Goal: Use online tool/utility

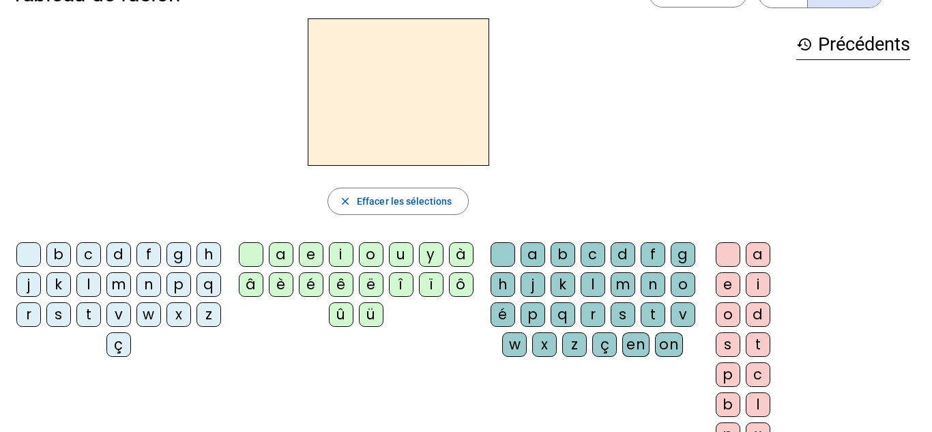
scroll to position [38, 0]
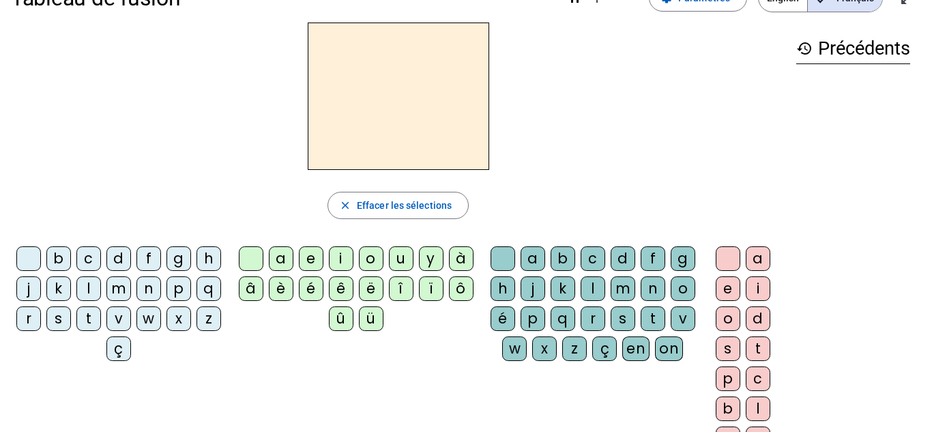
click at [299, 273] on letter-bubble "e" at bounding box center [314, 261] width 30 height 30
click at [332, 276] on div "ê" at bounding box center [341, 288] width 25 height 25
click at [259, 259] on div at bounding box center [251, 258] width 25 height 25
click at [131, 292] on div "m" at bounding box center [118, 288] width 25 height 25
click at [274, 259] on div "a" at bounding box center [281, 258] width 25 height 25
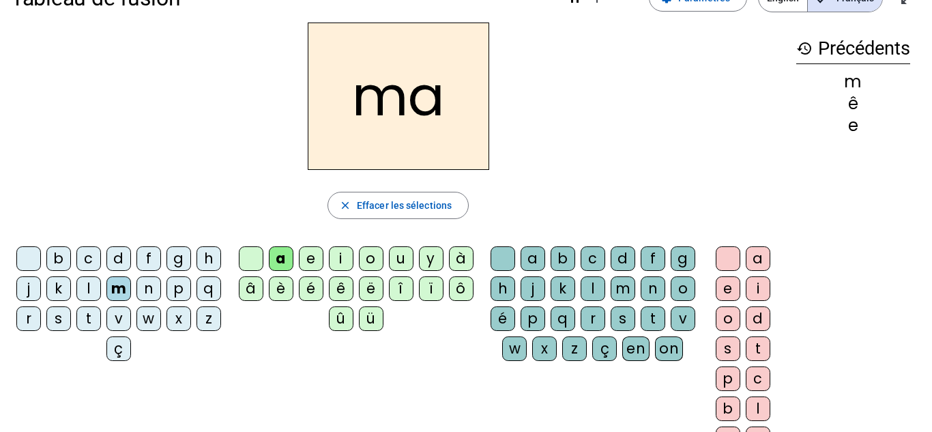
click at [101, 285] on div "l" at bounding box center [88, 288] width 25 height 25
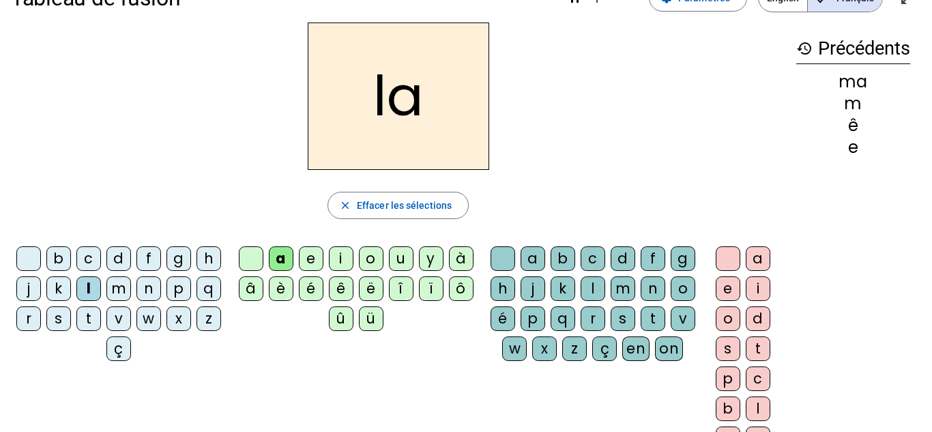
click at [319, 248] on div "e" at bounding box center [311, 258] width 25 height 25
click at [68, 251] on div "b" at bounding box center [58, 258] width 25 height 25
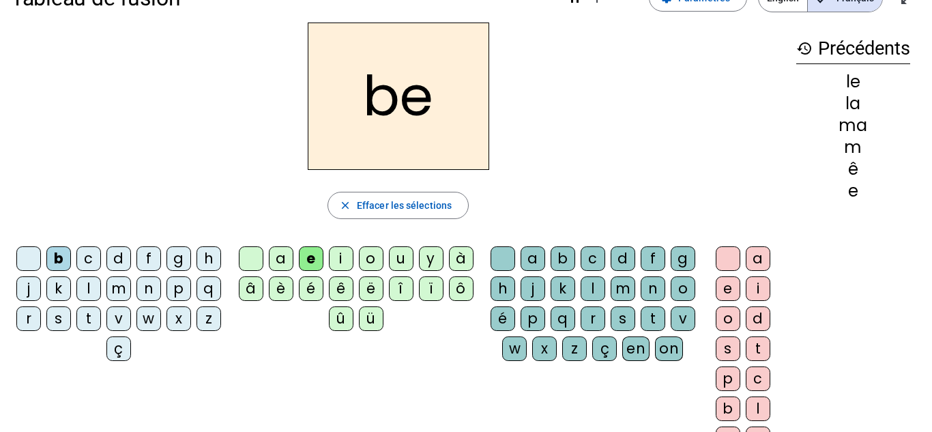
click at [41, 254] on div at bounding box center [28, 258] width 25 height 25
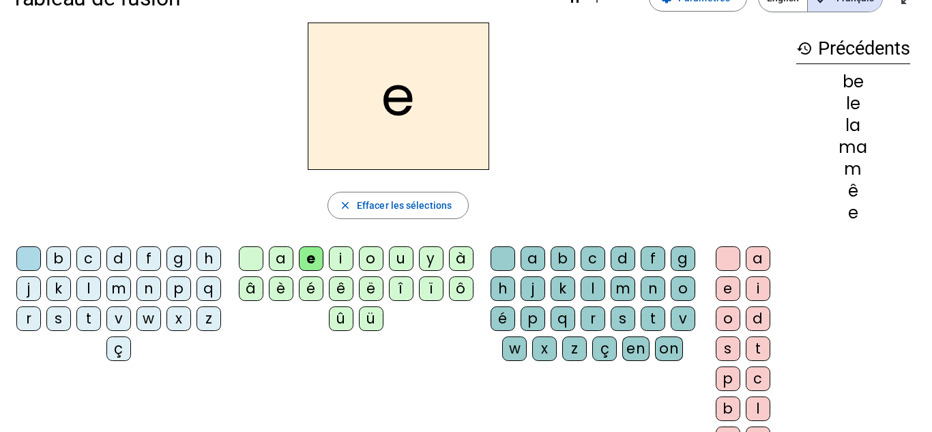
click at [129, 249] on div "d" at bounding box center [118, 258] width 25 height 25
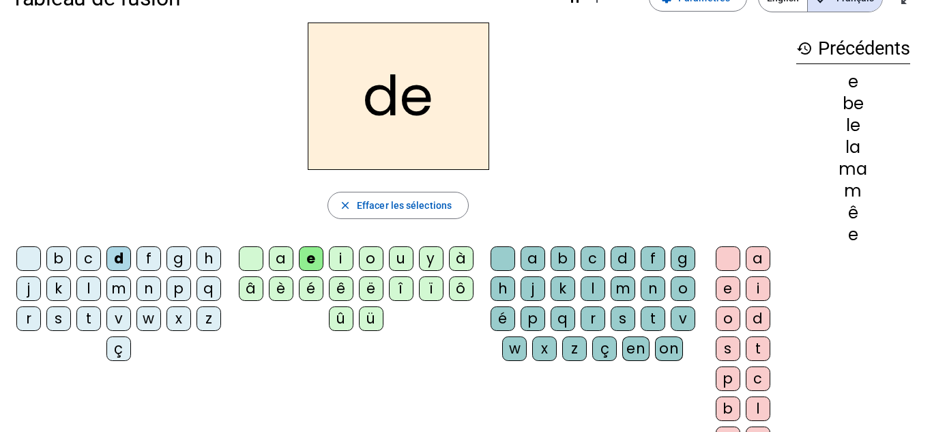
drag, startPoint x: 445, startPoint y: 291, endPoint x: 453, endPoint y: 299, distance: 11.6
click at [453, 299] on div "a e i o u y à â è é ê ë î ï ô û ü" at bounding box center [357, 291] width 241 height 90
click at [400, 263] on div "u" at bounding box center [401, 258] width 25 height 25
click at [101, 317] on div "t" at bounding box center [88, 318] width 25 height 25
